Goal: Check status: Check status

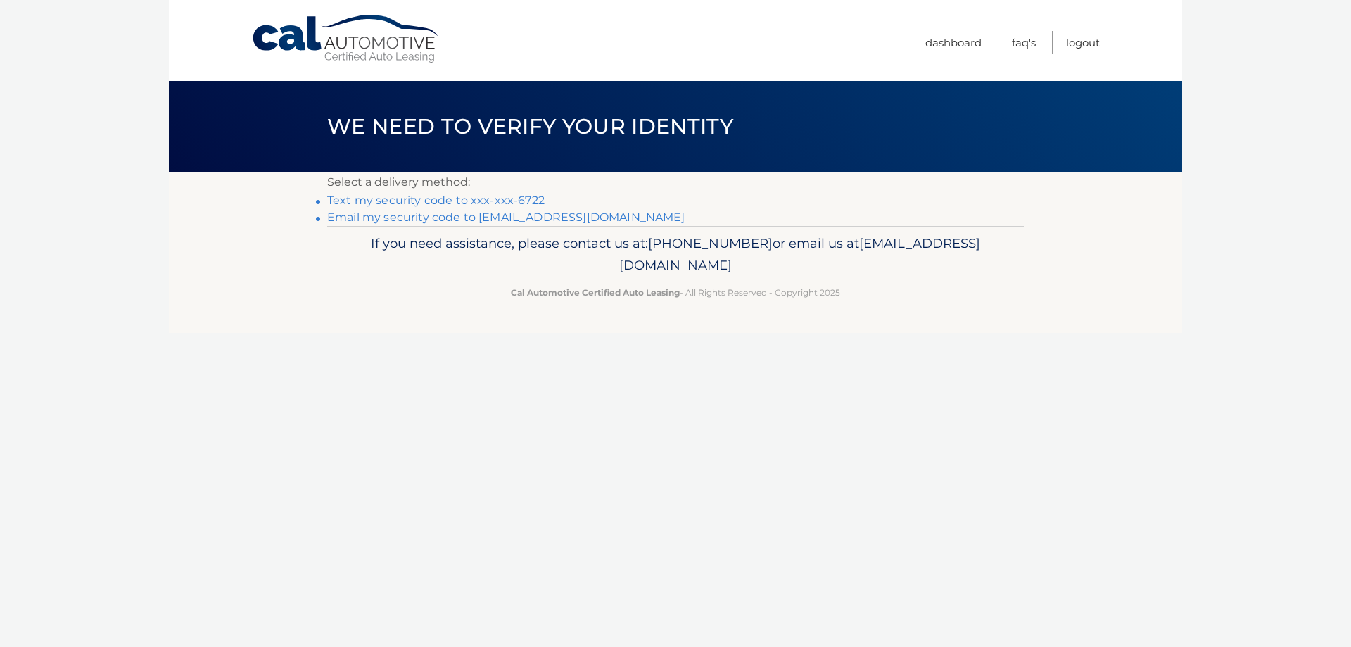
click at [442, 203] on link "Text my security code to xxx-xxx-6722" at bounding box center [435, 200] width 217 height 13
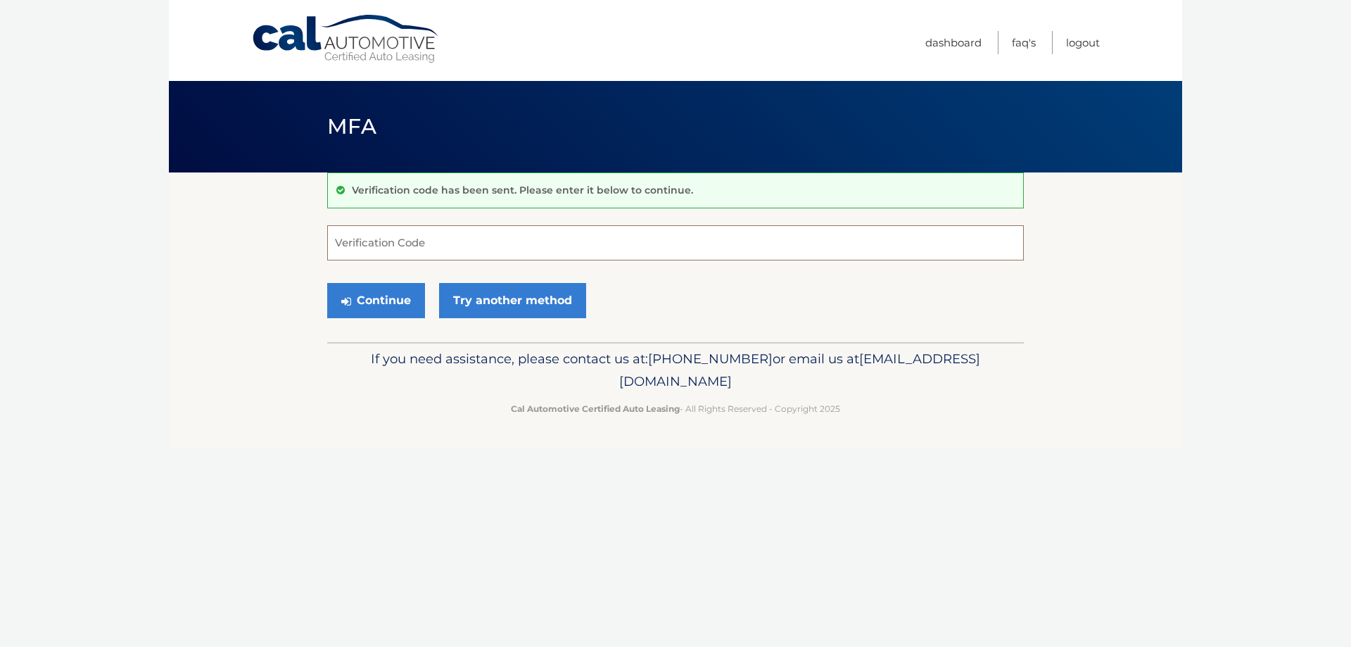
click at [471, 238] on input "Verification Code" at bounding box center [675, 242] width 697 height 35
type input "248282"
click at [327, 283] on button "Continue" at bounding box center [376, 300] width 98 height 35
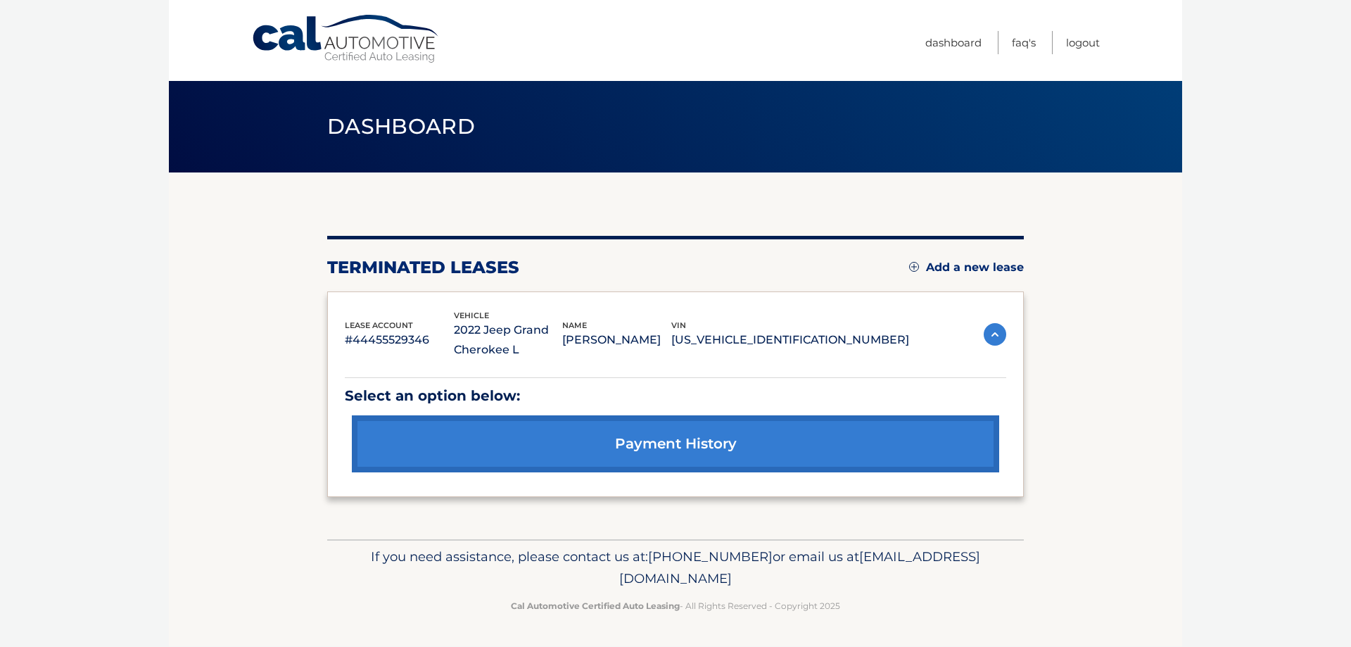
click at [563, 344] on p "2022 Jeep Grand Cherokee L" at bounding box center [508, 339] width 109 height 39
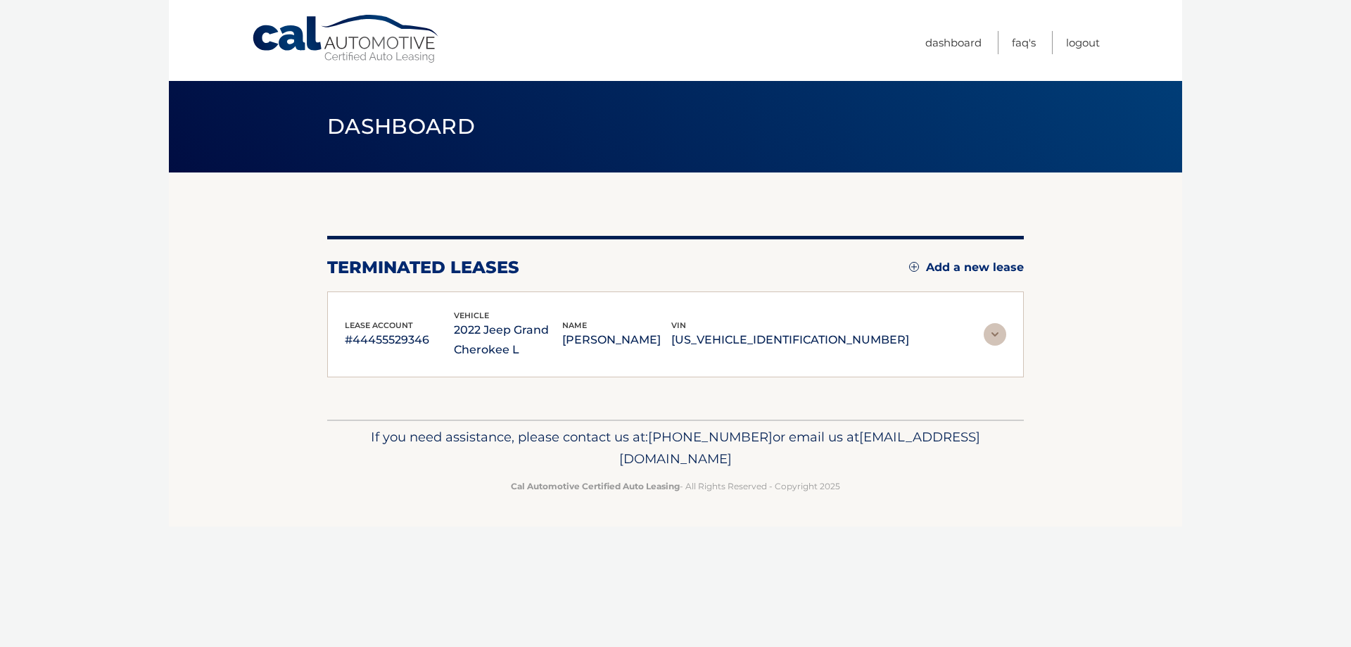
click at [563, 336] on p "2022 Jeep Grand Cherokee L" at bounding box center [508, 339] width 109 height 39
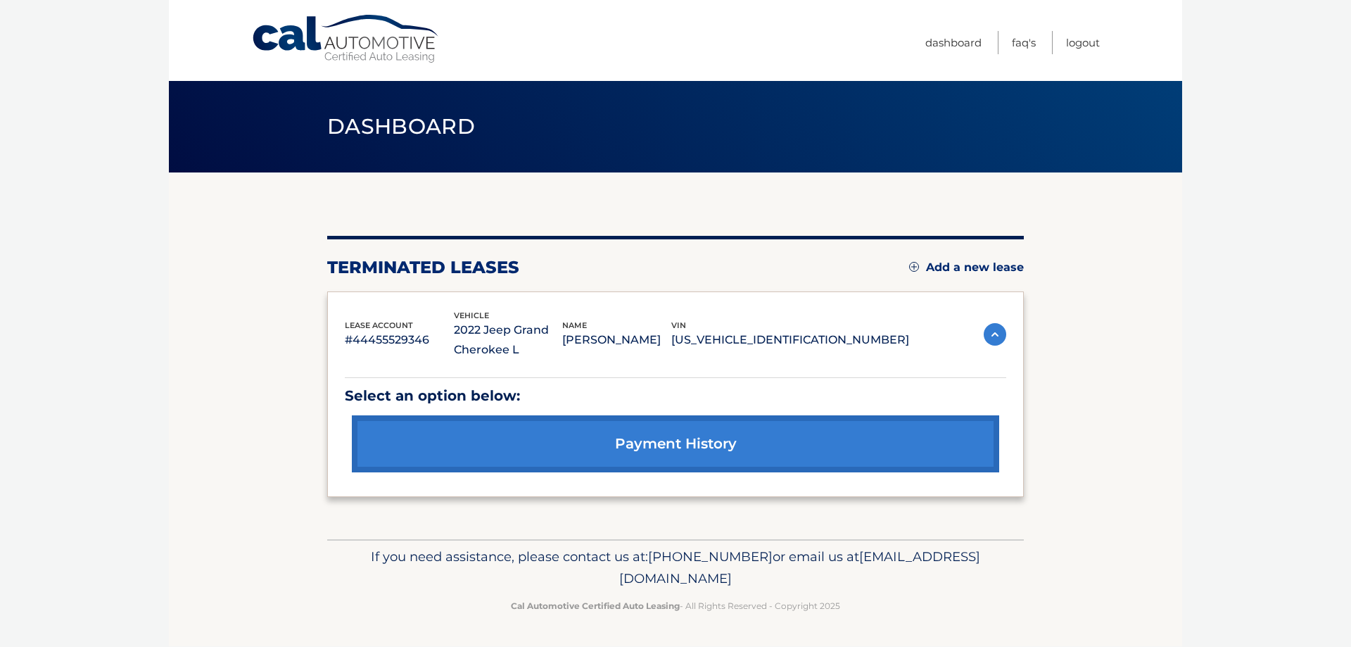
click at [652, 448] on link "payment history" at bounding box center [676, 443] width 648 height 57
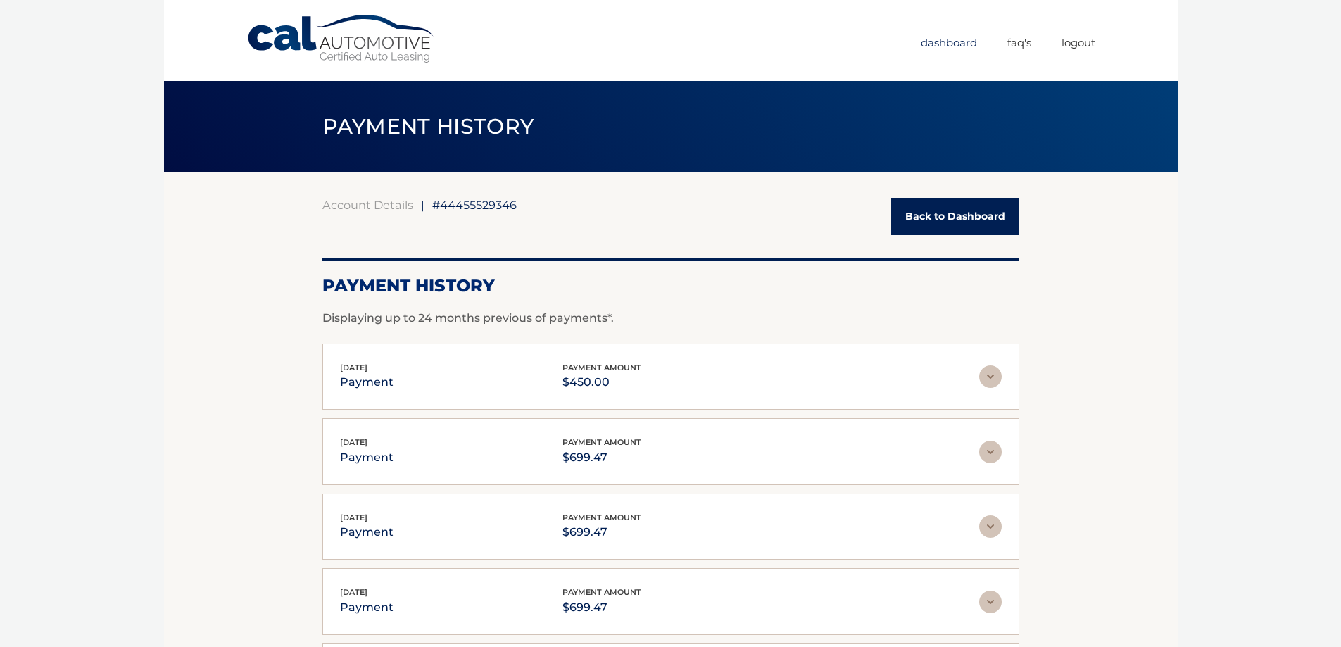
click at [944, 44] on link "Dashboard" at bounding box center [949, 42] width 56 height 23
